Goal: Contribute content: Add original content to the website for others to see

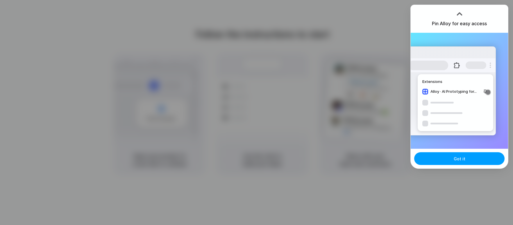
click at [452, 161] on button "Got it" at bounding box center [459, 159] width 90 height 13
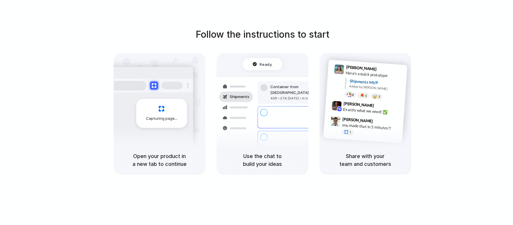
click at [500, 35] on div "Follow the instructions to start Capturing page Open your product in a new tab …" at bounding box center [262, 102] width 513 height 148
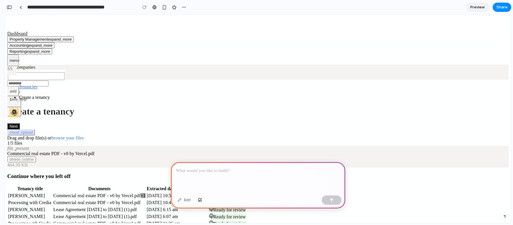
click at [278, 189] on div at bounding box center [258, 177] width 174 height 31
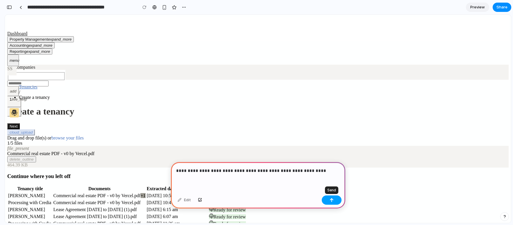
click at [330, 202] on div "button" at bounding box center [332, 200] width 4 height 4
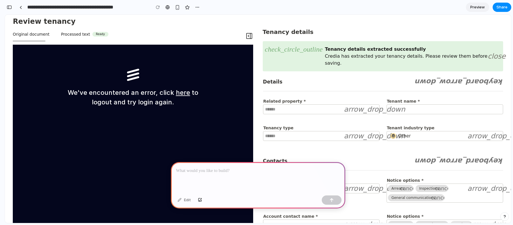
scroll to position [62, 0]
